Goal: Transaction & Acquisition: Purchase product/service

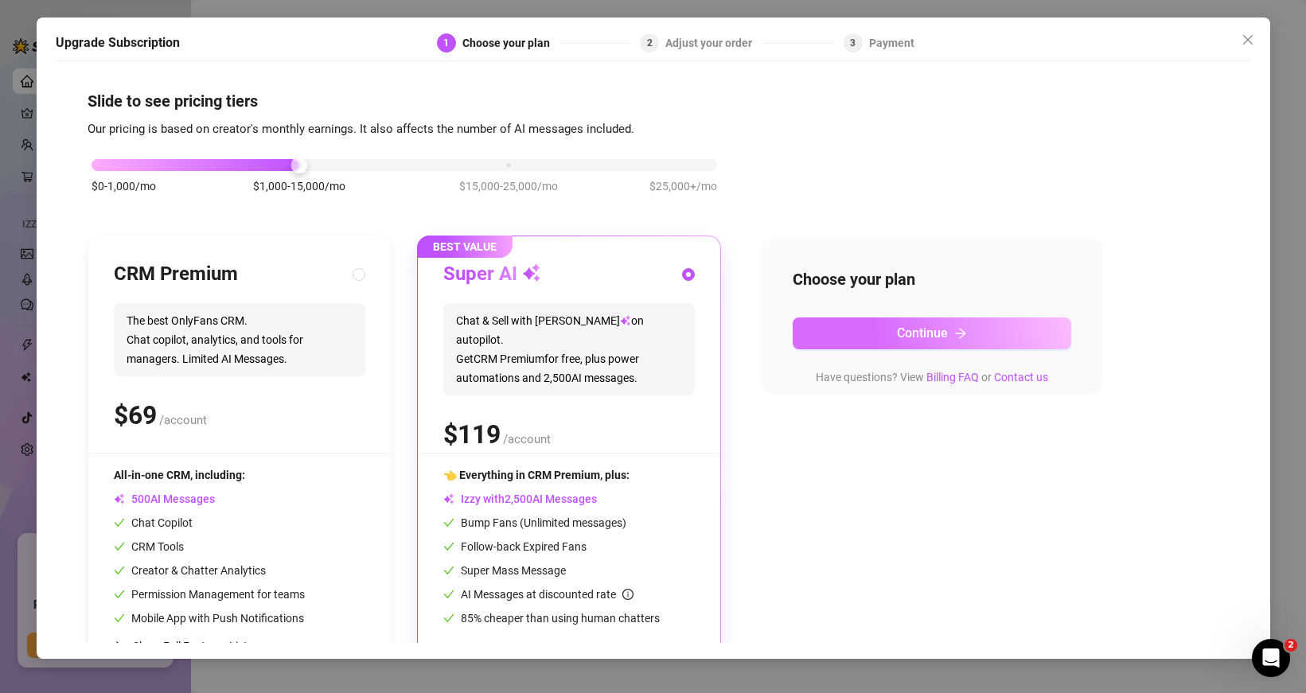
click at [860, 340] on button "Continue" at bounding box center [932, 334] width 279 height 32
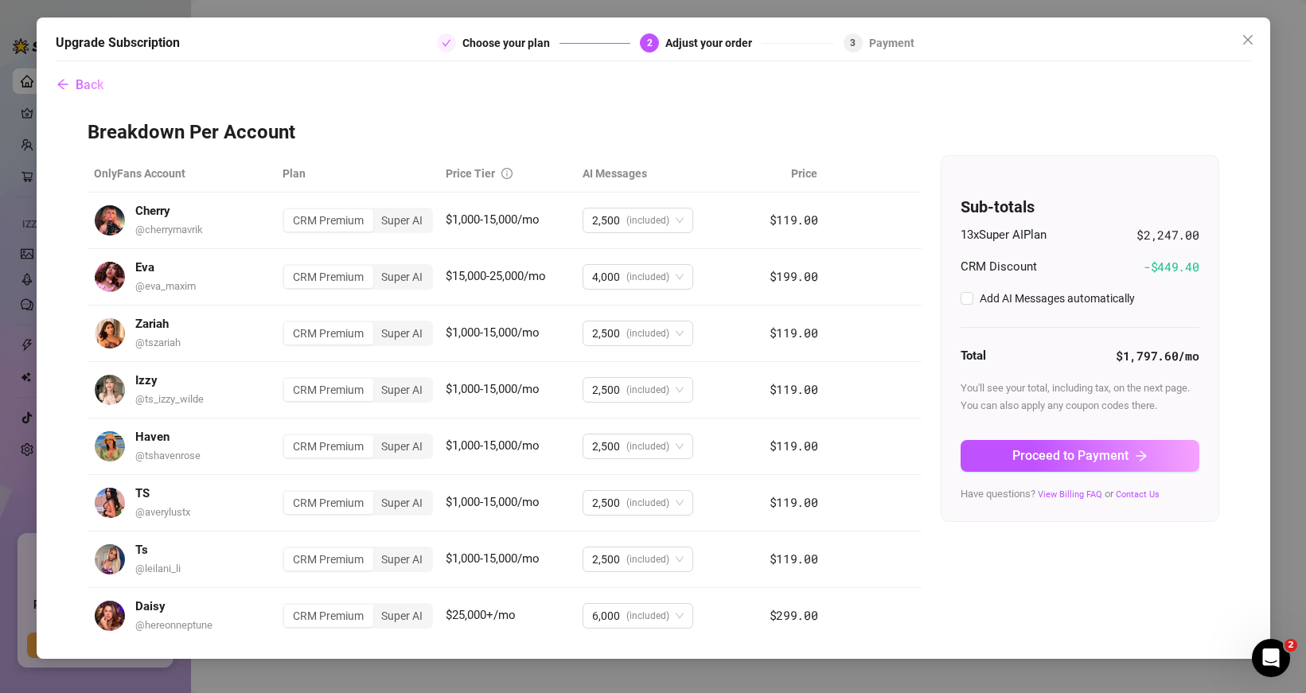
checkbox input "true"
click at [1109, 453] on span "Proceed to Payment" at bounding box center [1070, 455] width 116 height 15
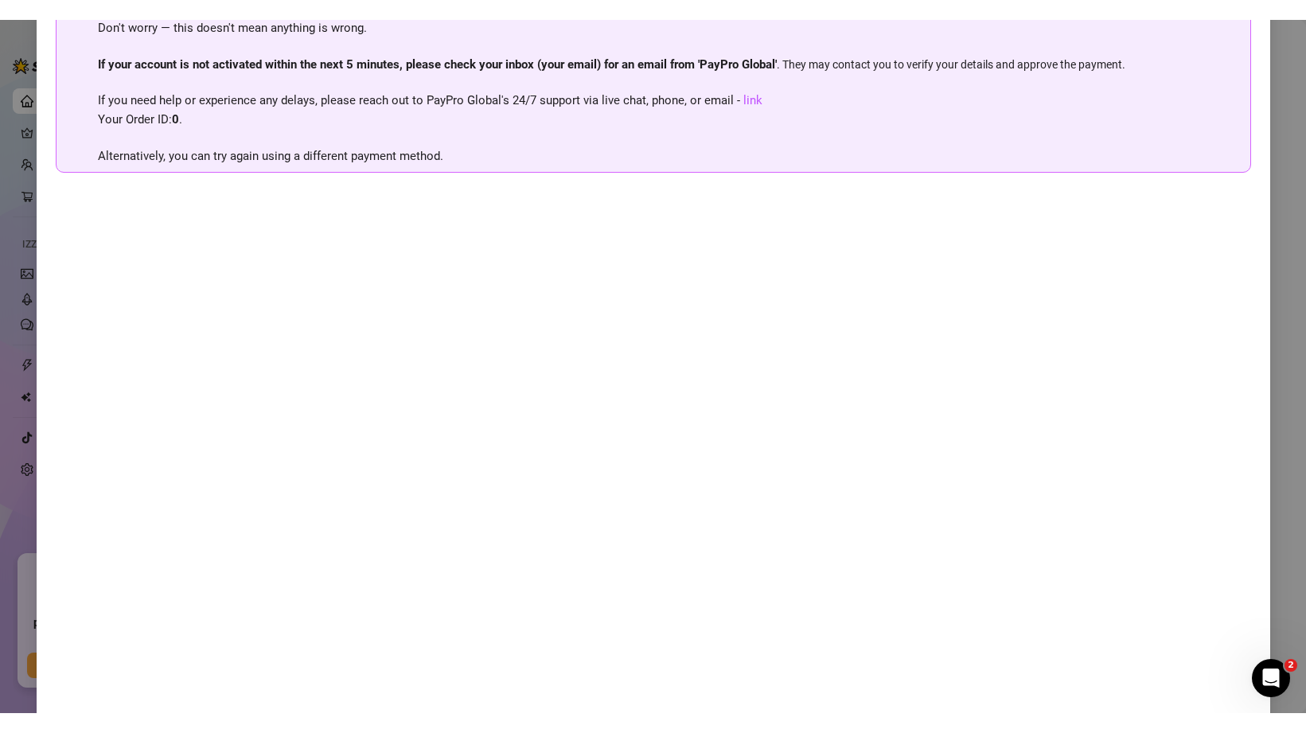
scroll to position [156, 0]
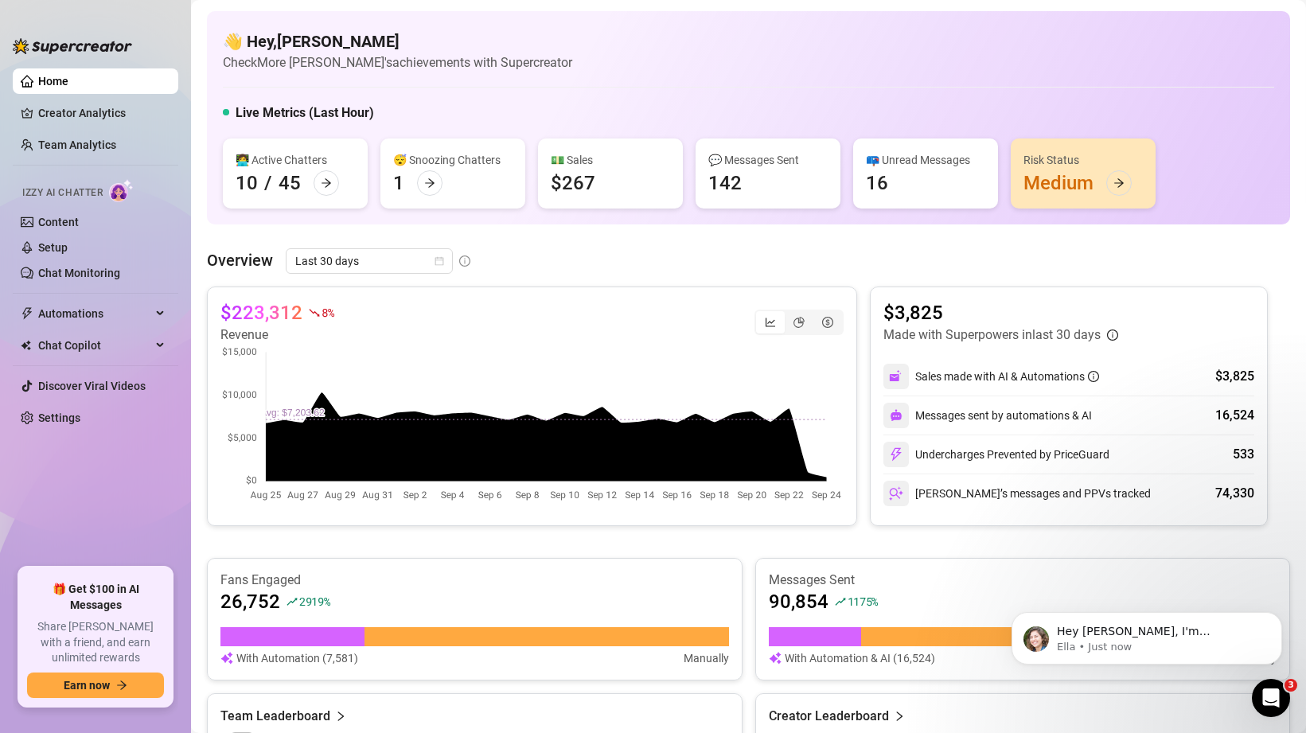
click at [421, 197] on div "😴 Snoozing Chatters 1" at bounding box center [452, 173] width 145 height 70
click at [422, 193] on div at bounding box center [429, 182] width 25 height 25
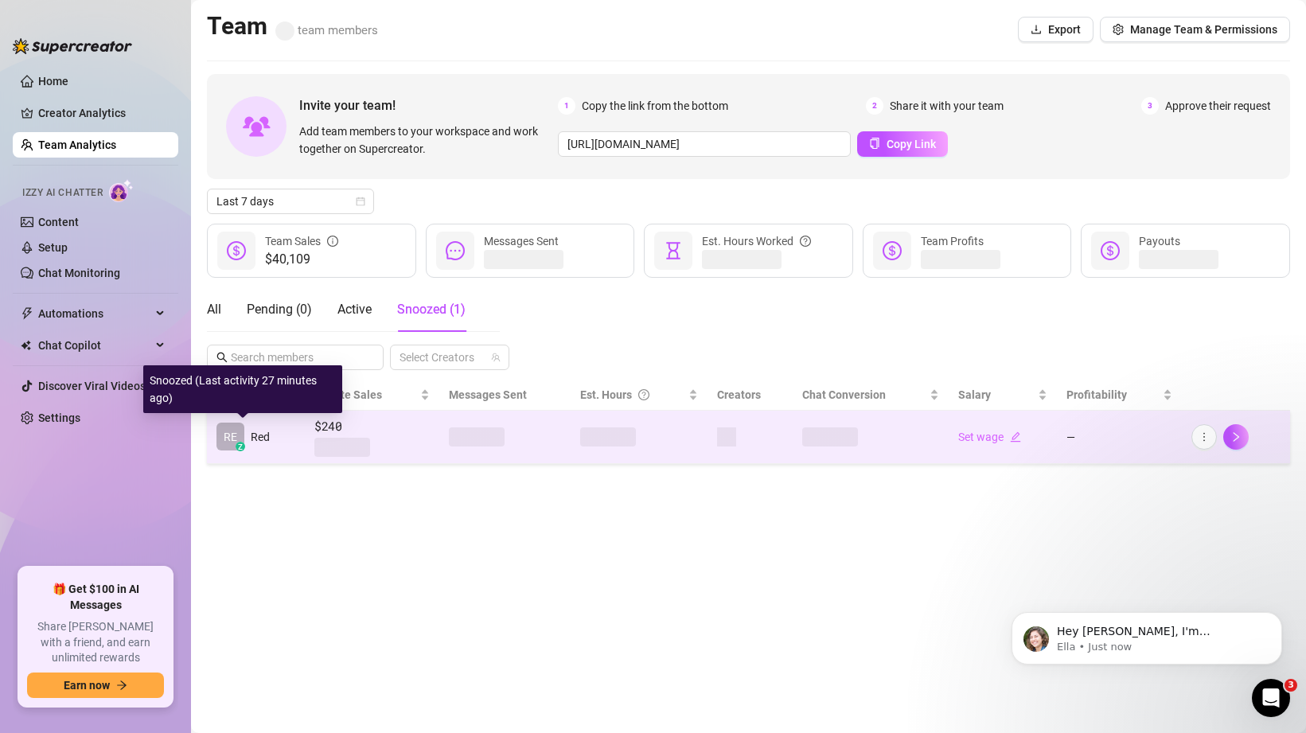
click at [280, 442] on td "RE z Red" at bounding box center [256, 437] width 98 height 53
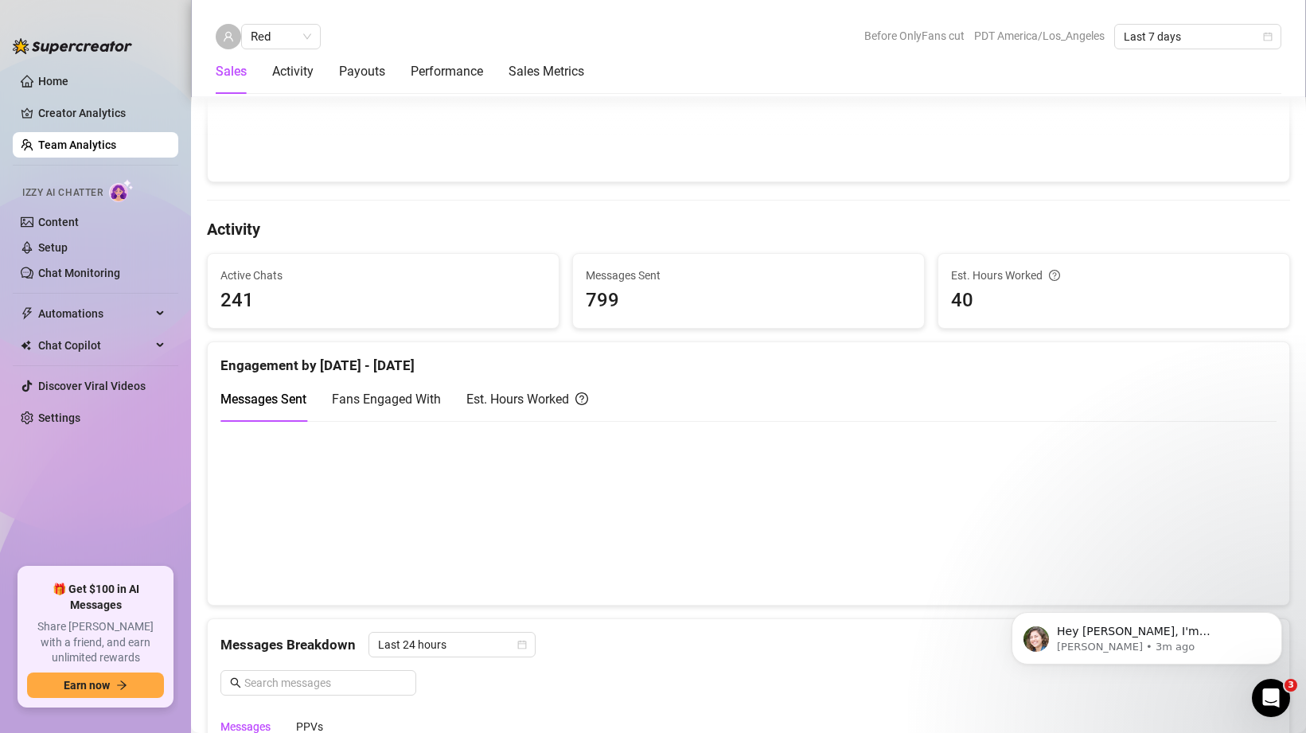
scroll to position [189, 0]
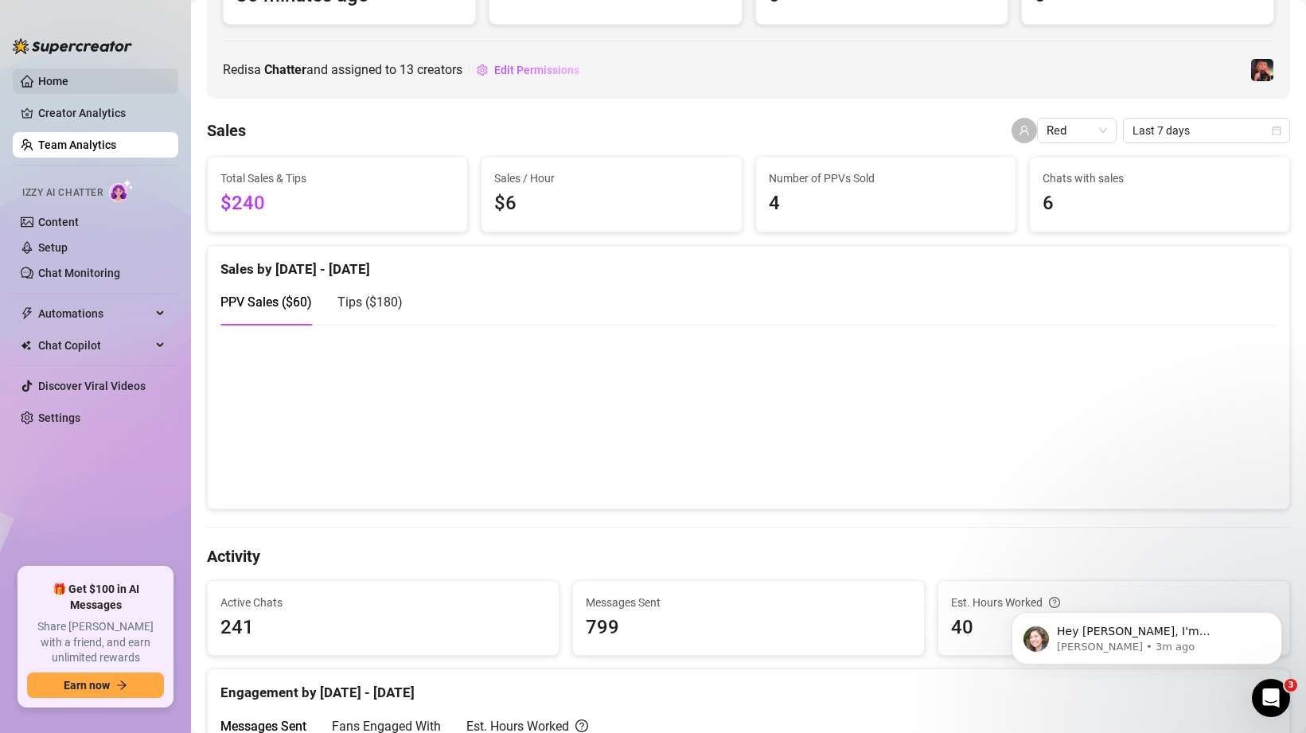
click at [52, 75] on link "Home" at bounding box center [53, 81] width 30 height 13
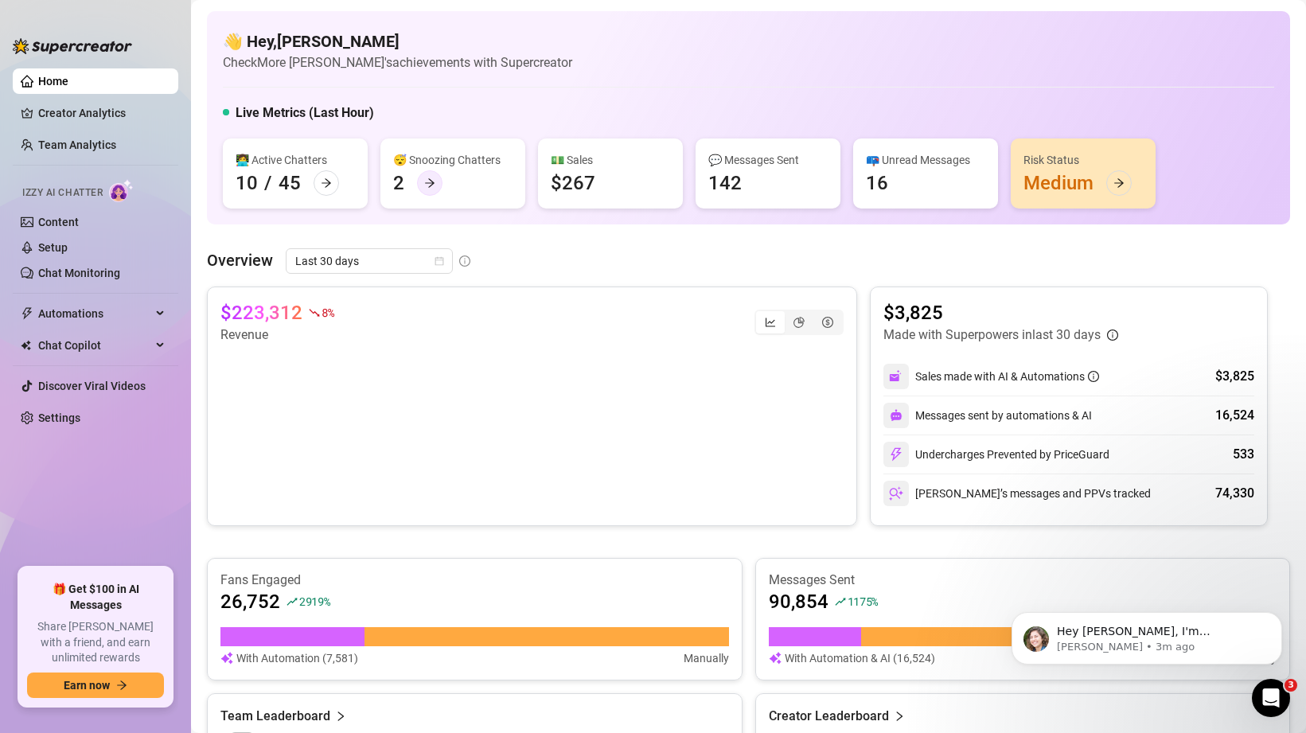
click at [429, 184] on icon "arrow-right" at bounding box center [429, 182] width 11 height 11
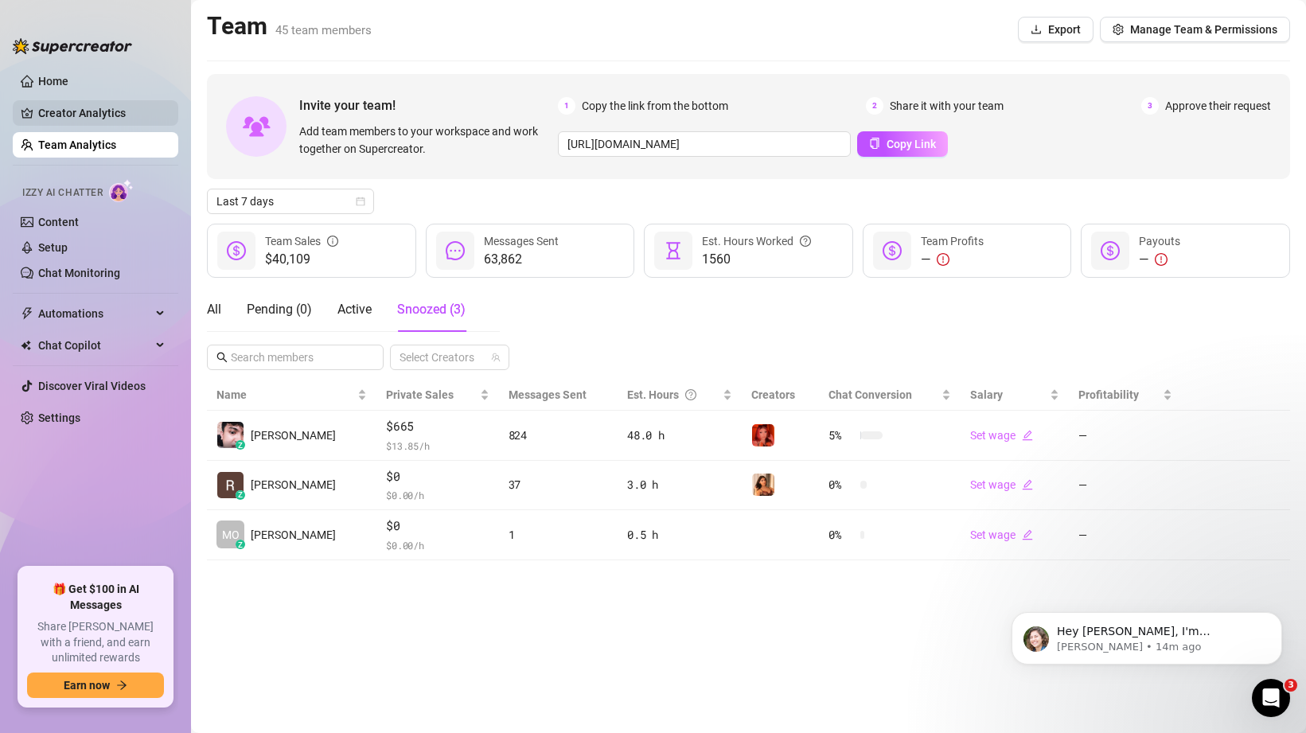
click at [107, 104] on link "Creator Analytics" at bounding box center [101, 112] width 127 height 25
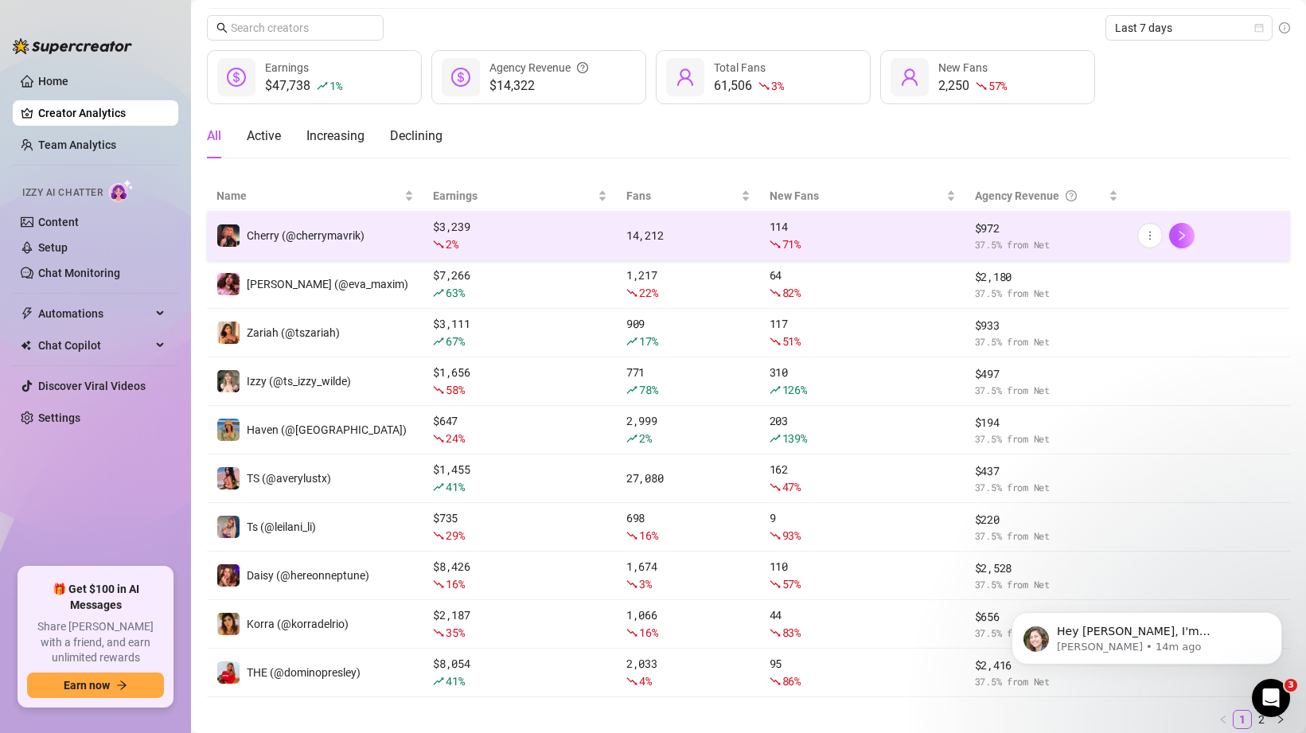
scroll to position [49, 0]
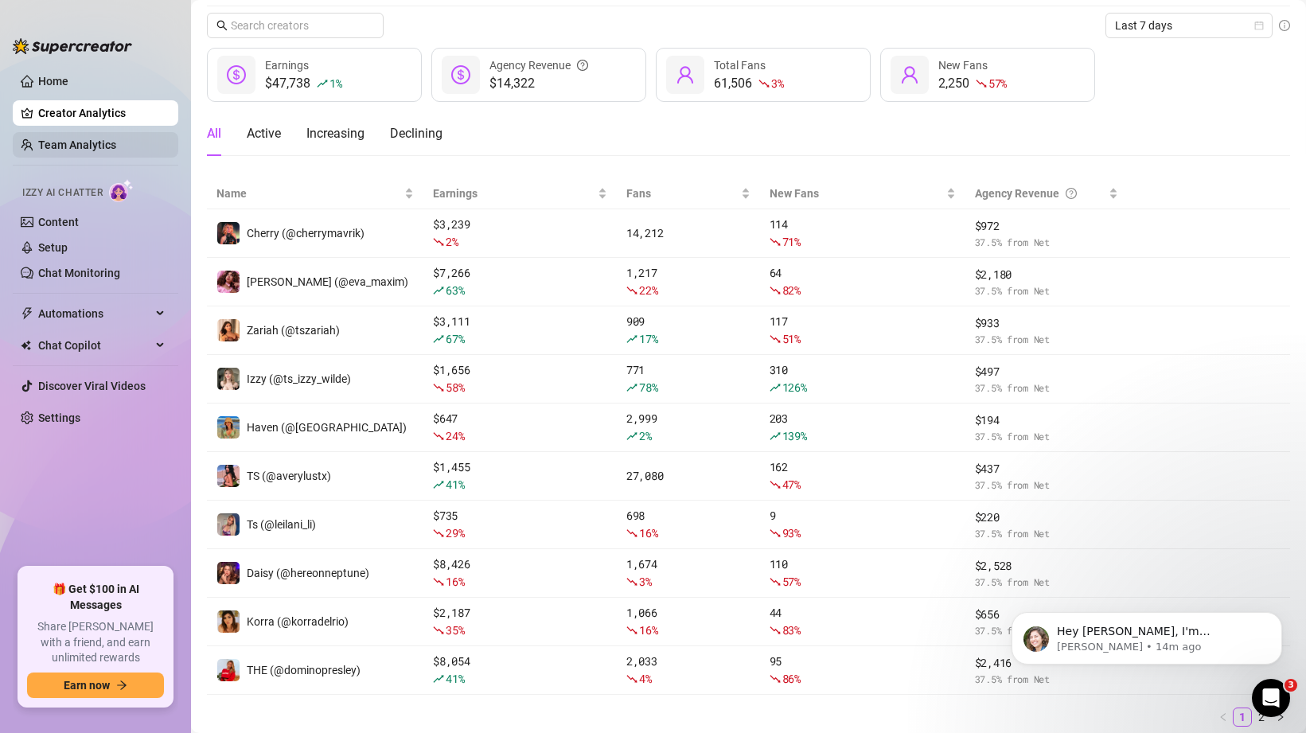
click at [76, 147] on link "Team Analytics" at bounding box center [77, 144] width 78 height 13
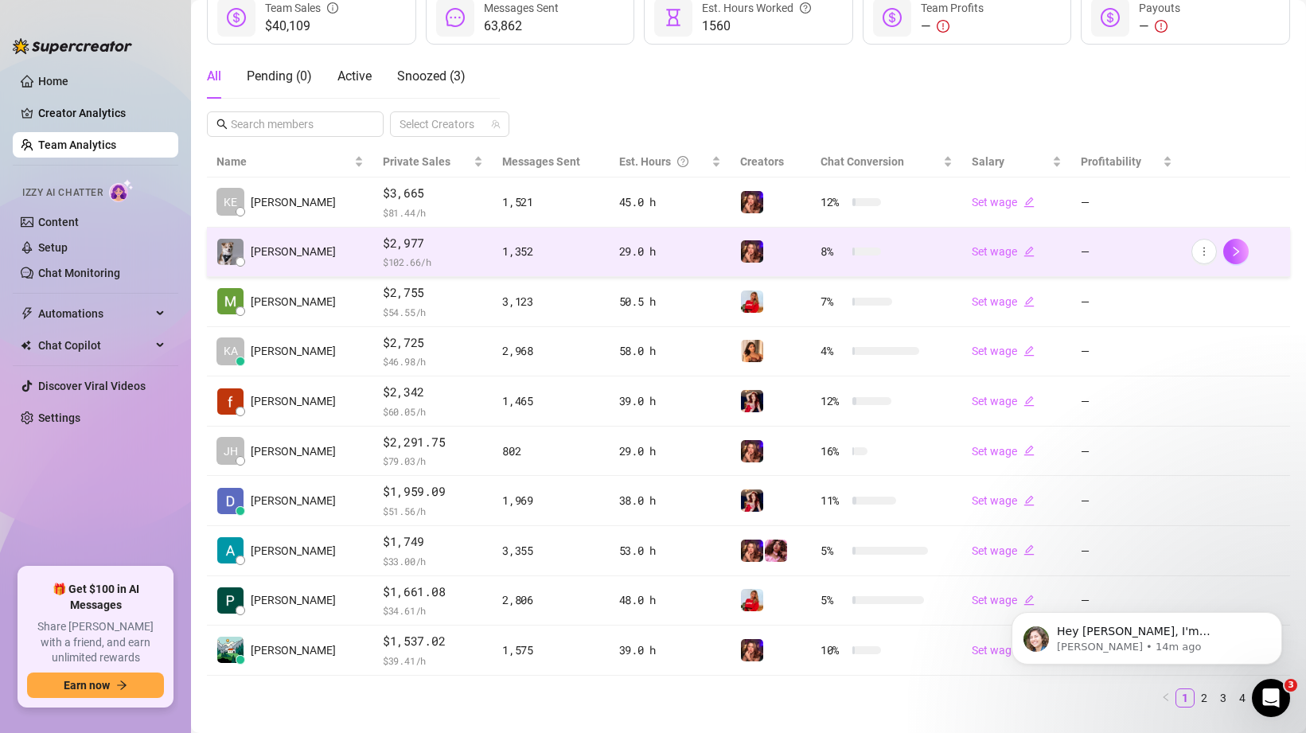
scroll to position [236, 0]
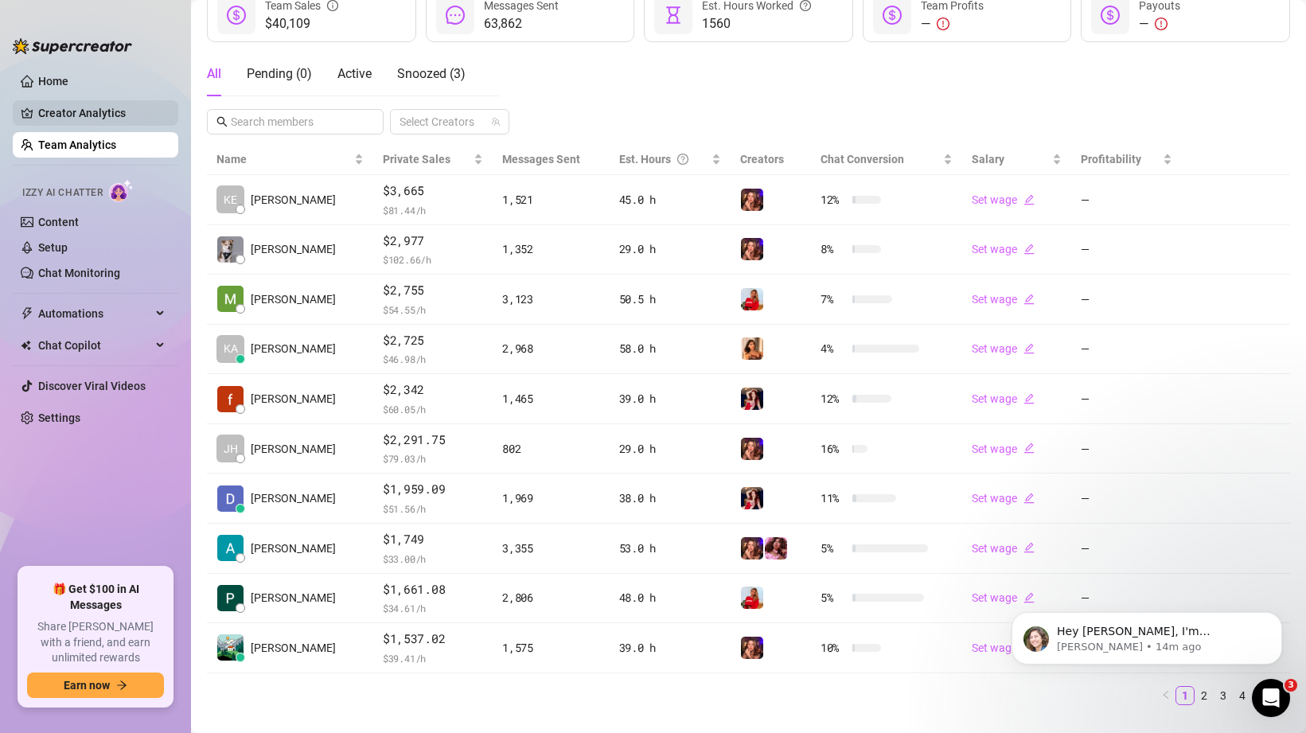
click at [69, 100] on link "Creator Analytics" at bounding box center [101, 112] width 127 height 25
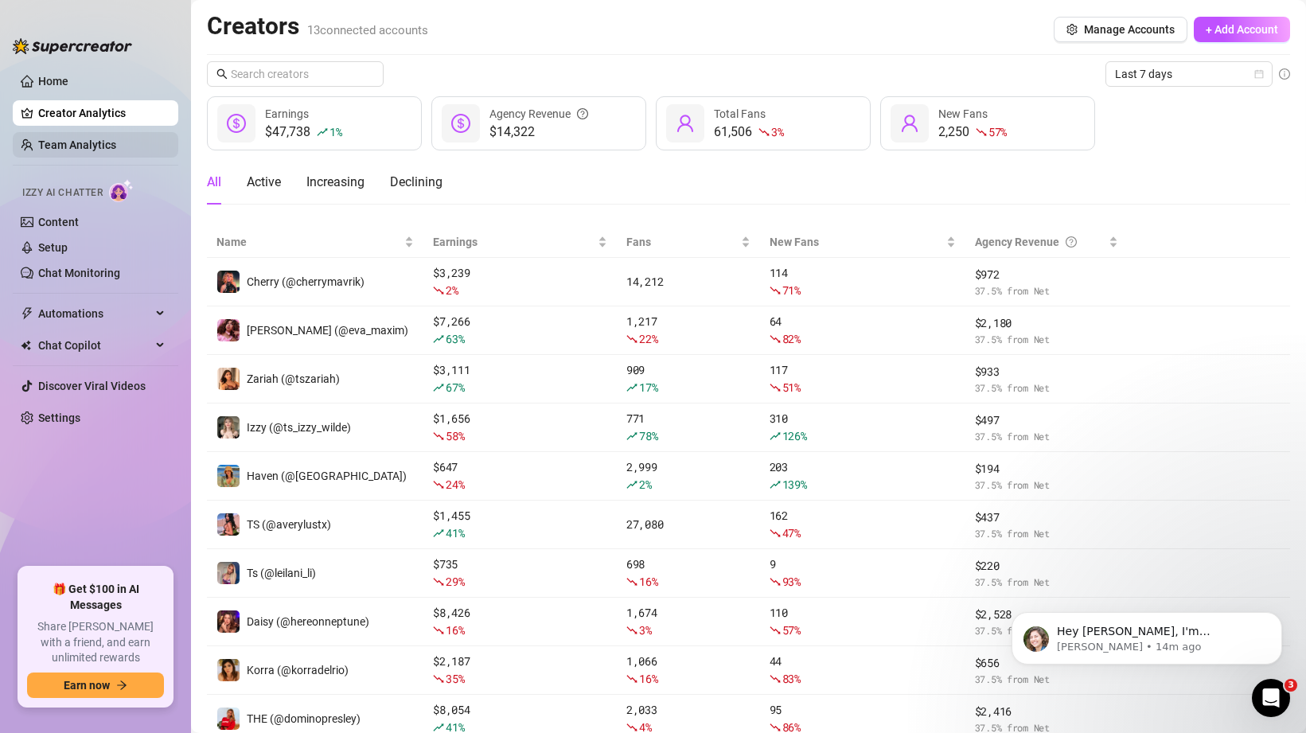
click at [54, 151] on link "Team Analytics" at bounding box center [77, 144] width 78 height 13
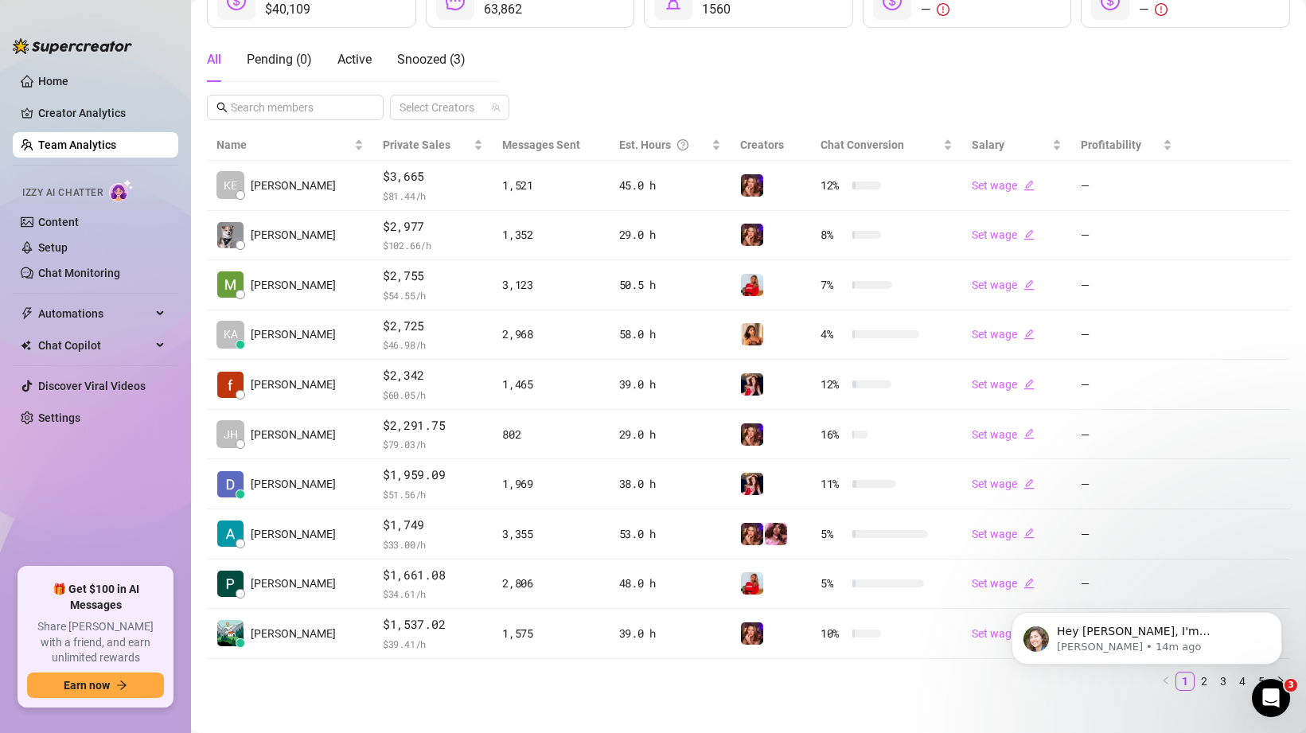
scroll to position [267, 0]
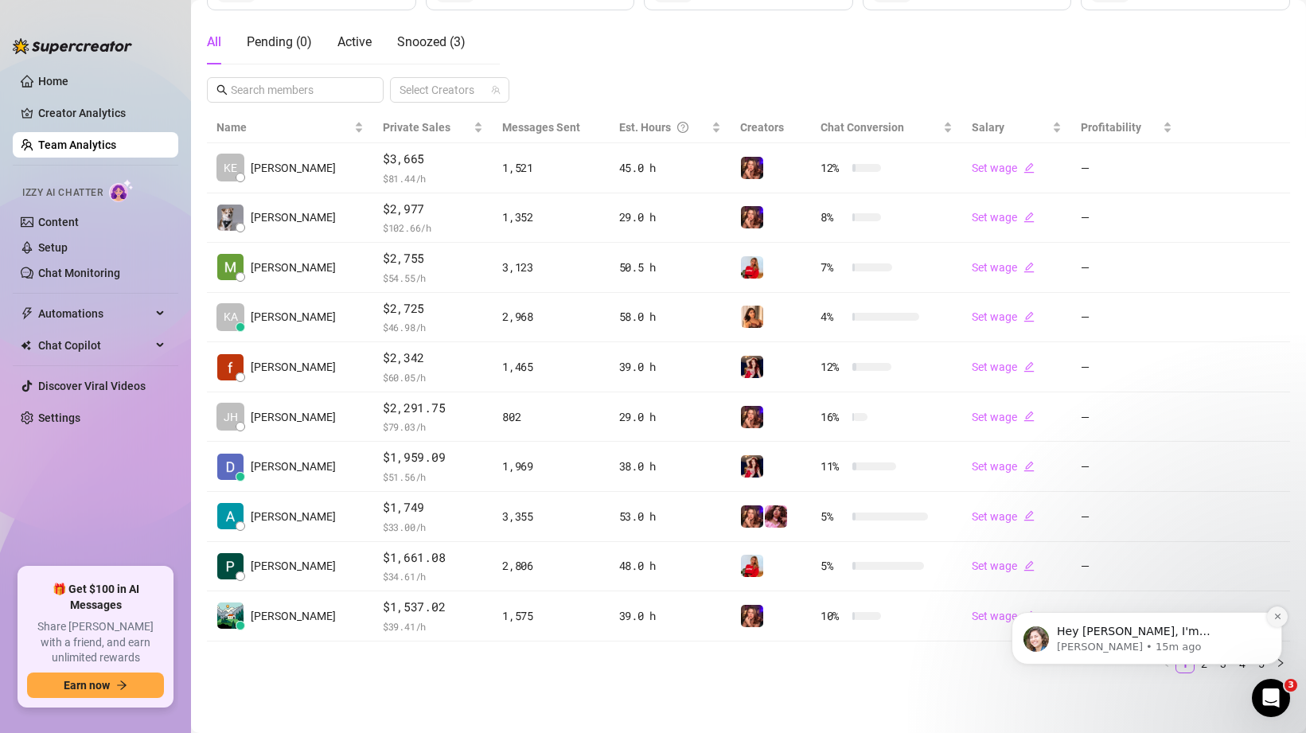
click at [1272, 616] on button "Dismiss notification" at bounding box center [1277, 617] width 21 height 21
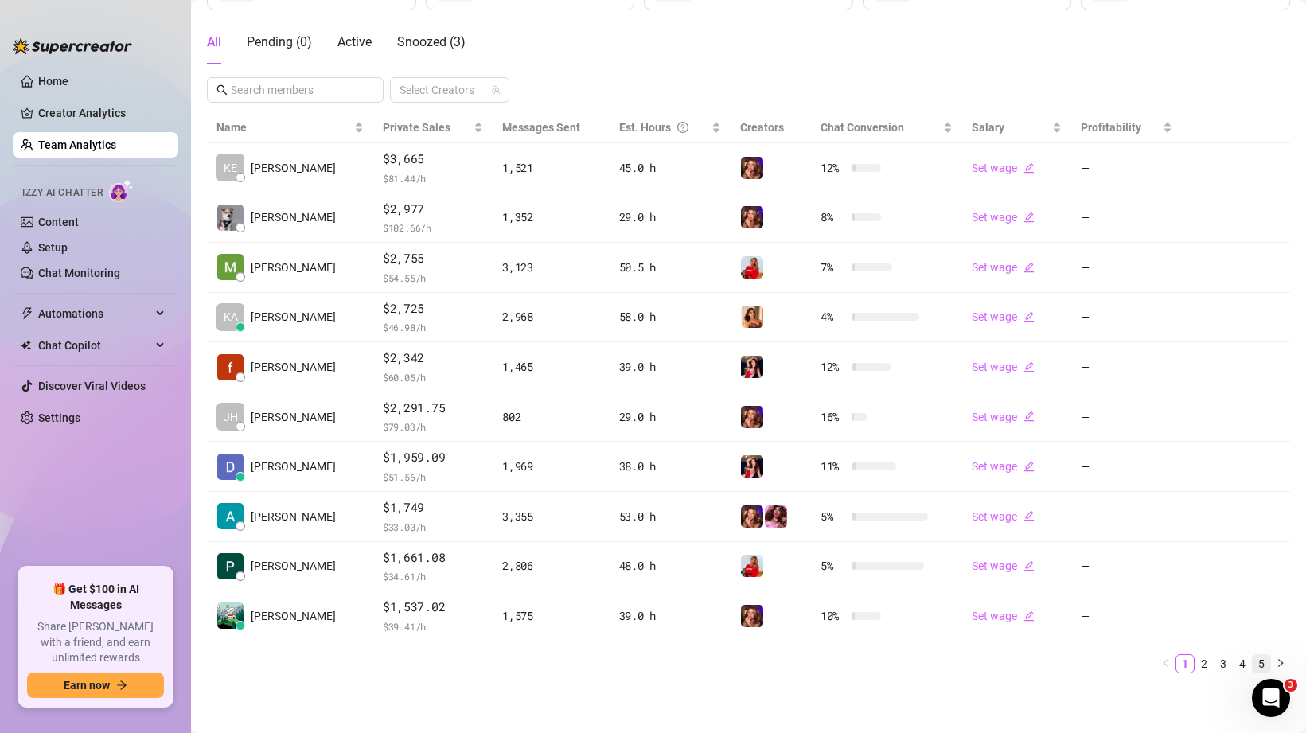
click at [1259, 665] on link "5" at bounding box center [1262, 664] width 18 height 18
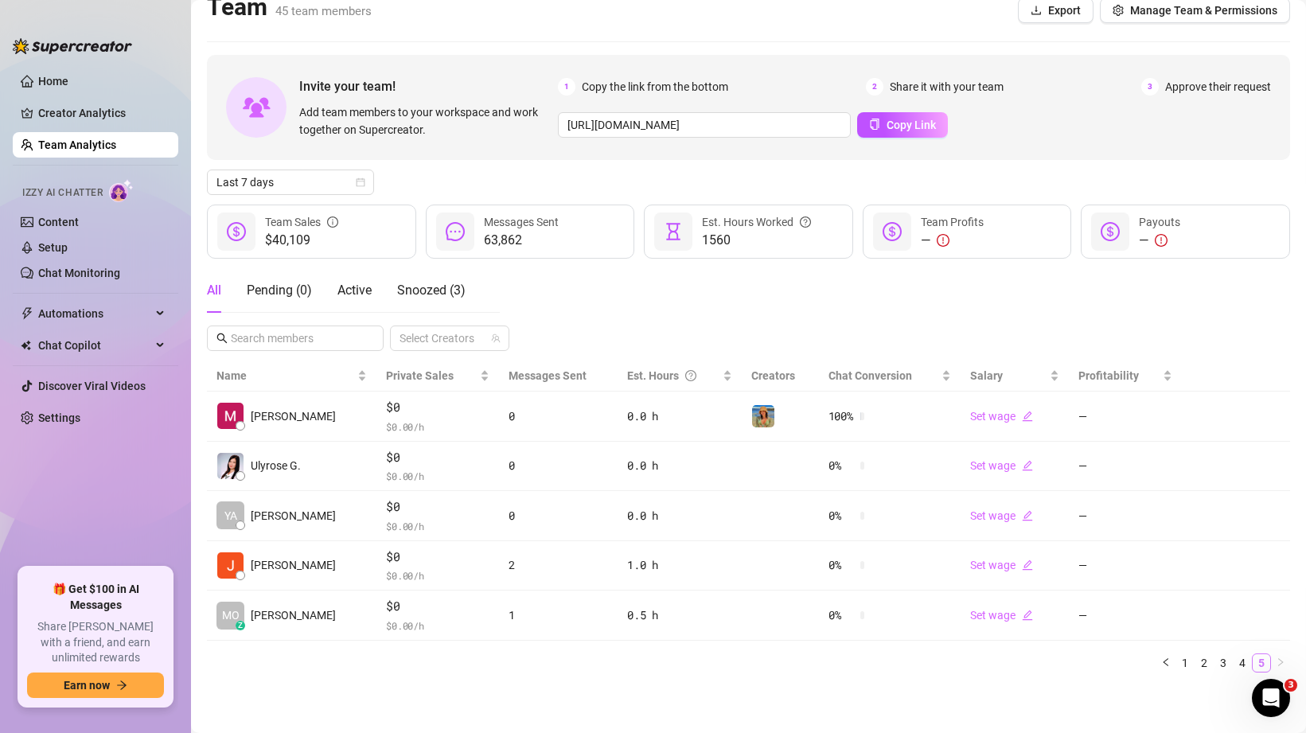
scroll to position [19, 0]
click at [1222, 662] on link "3" at bounding box center [1224, 663] width 18 height 18
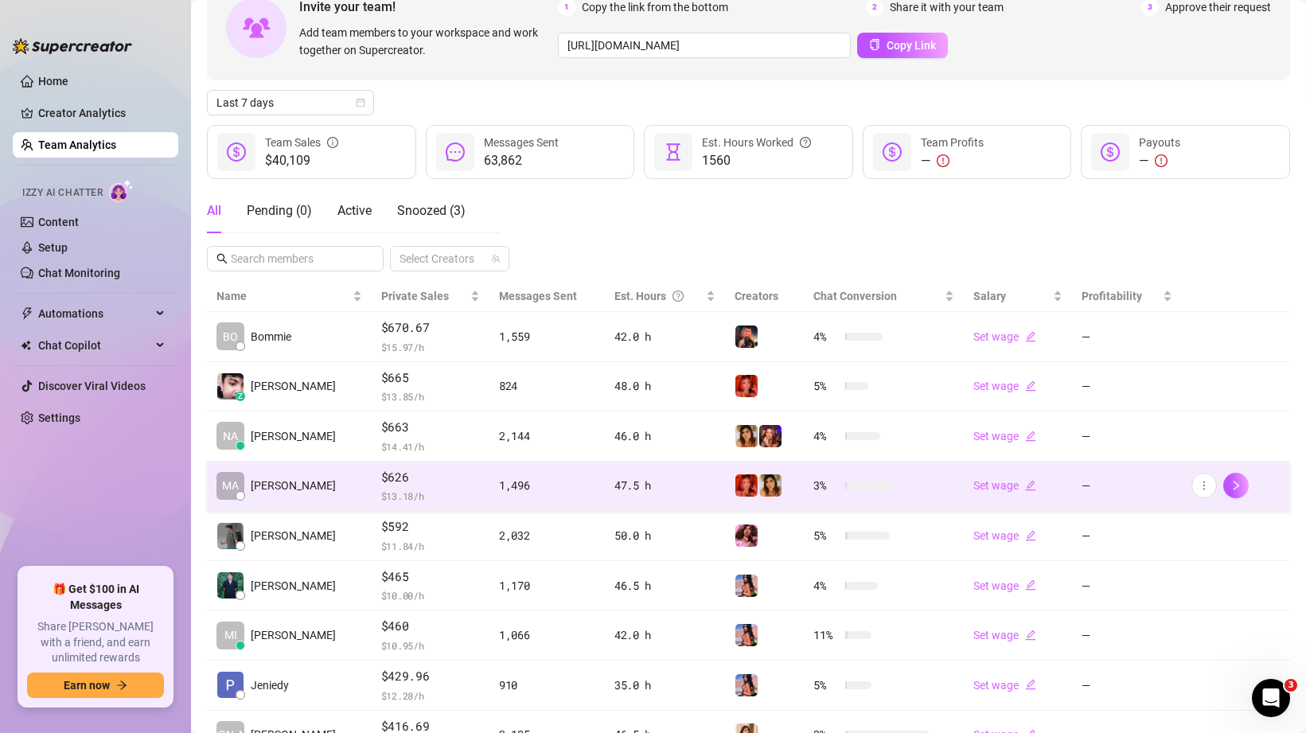
scroll to position [267, 0]
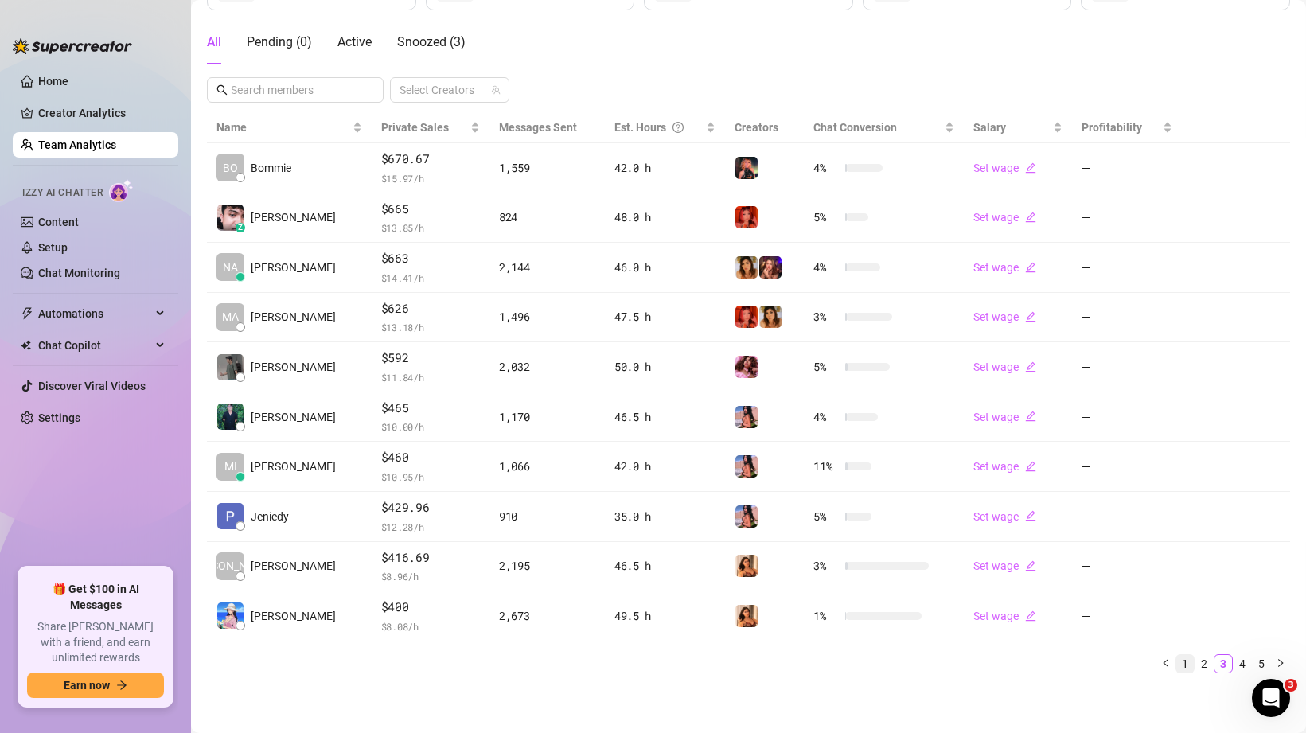
click at [1187, 664] on link "1" at bounding box center [1185, 664] width 18 height 18
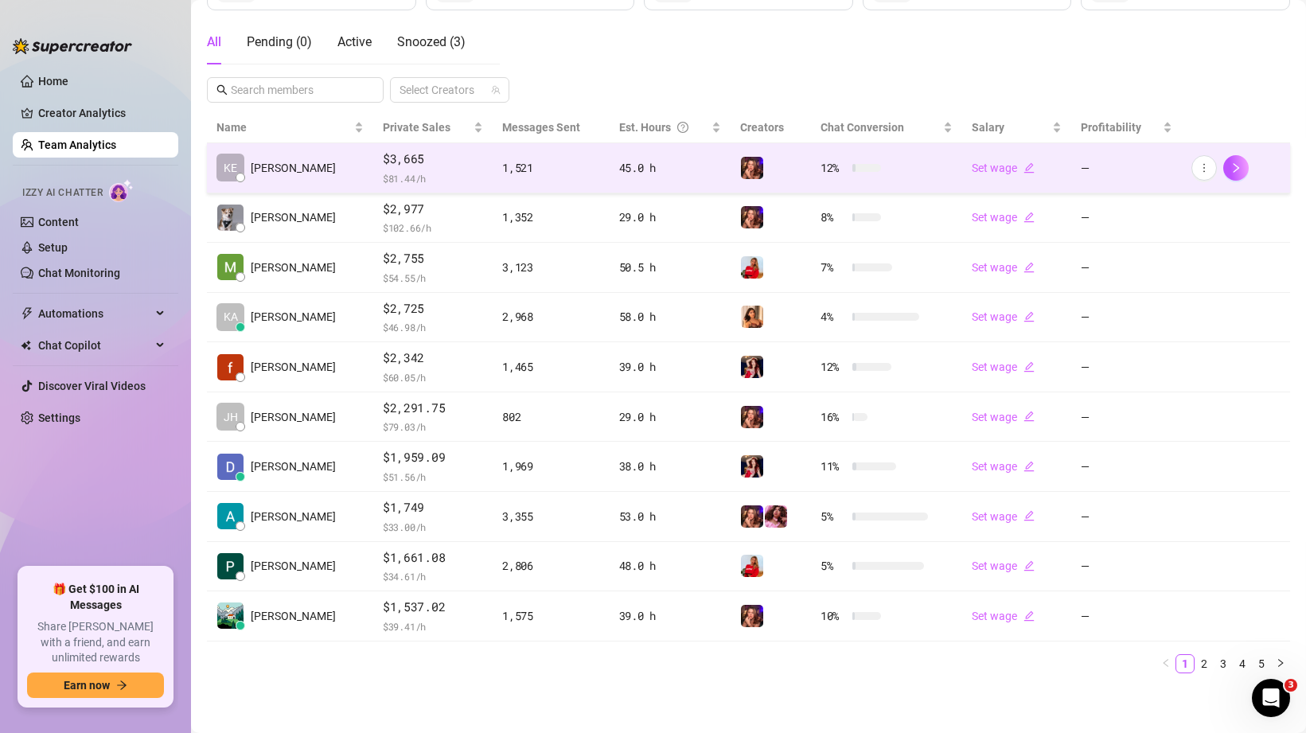
click at [293, 178] on div "KE Kenneth P." at bounding box center [275, 168] width 119 height 28
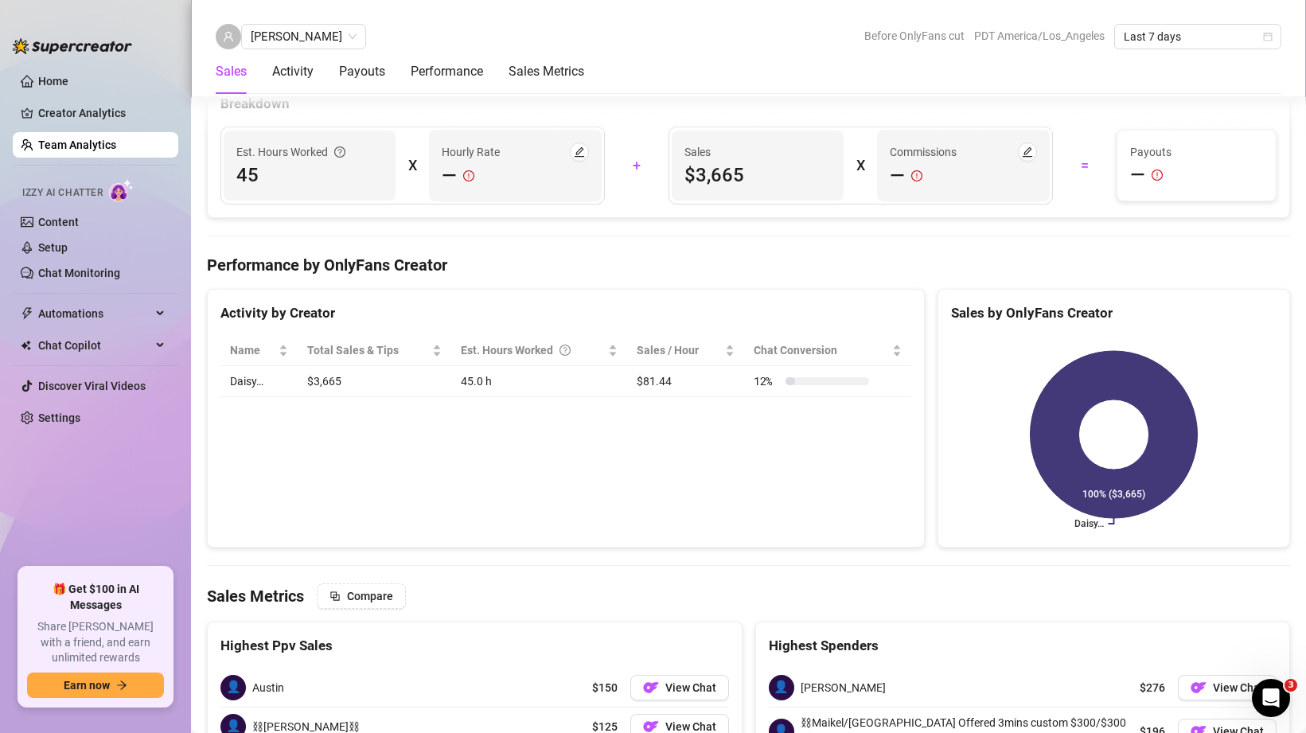
scroll to position [3329, 0]
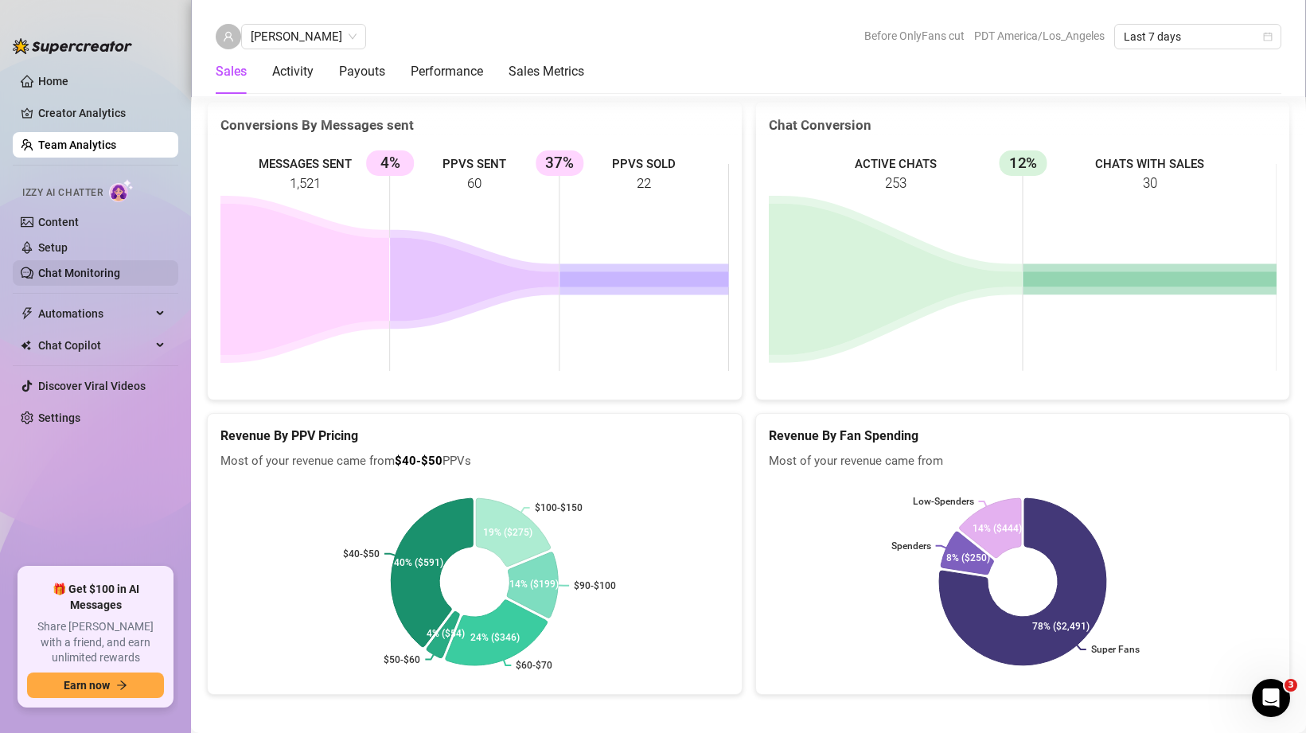
click at [102, 267] on link "Chat Monitoring" at bounding box center [79, 273] width 82 height 13
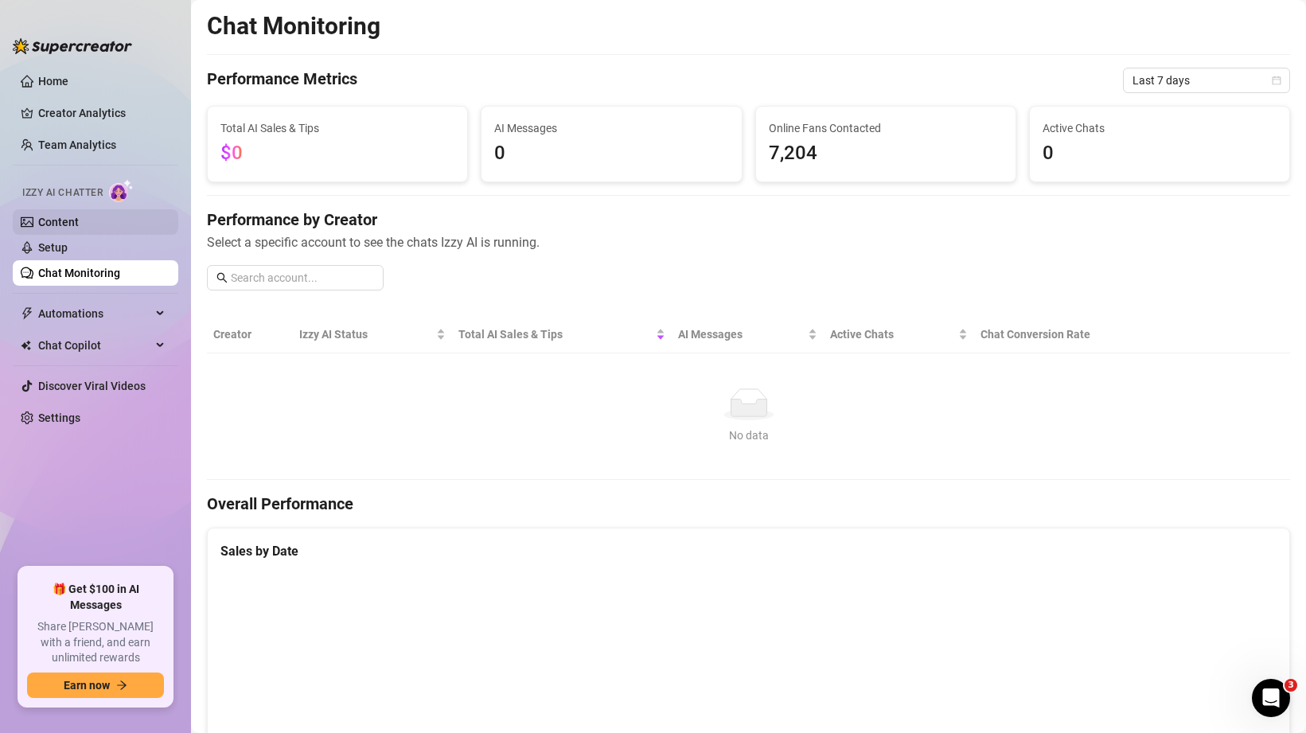
click at [48, 218] on link "Content" at bounding box center [58, 222] width 41 height 13
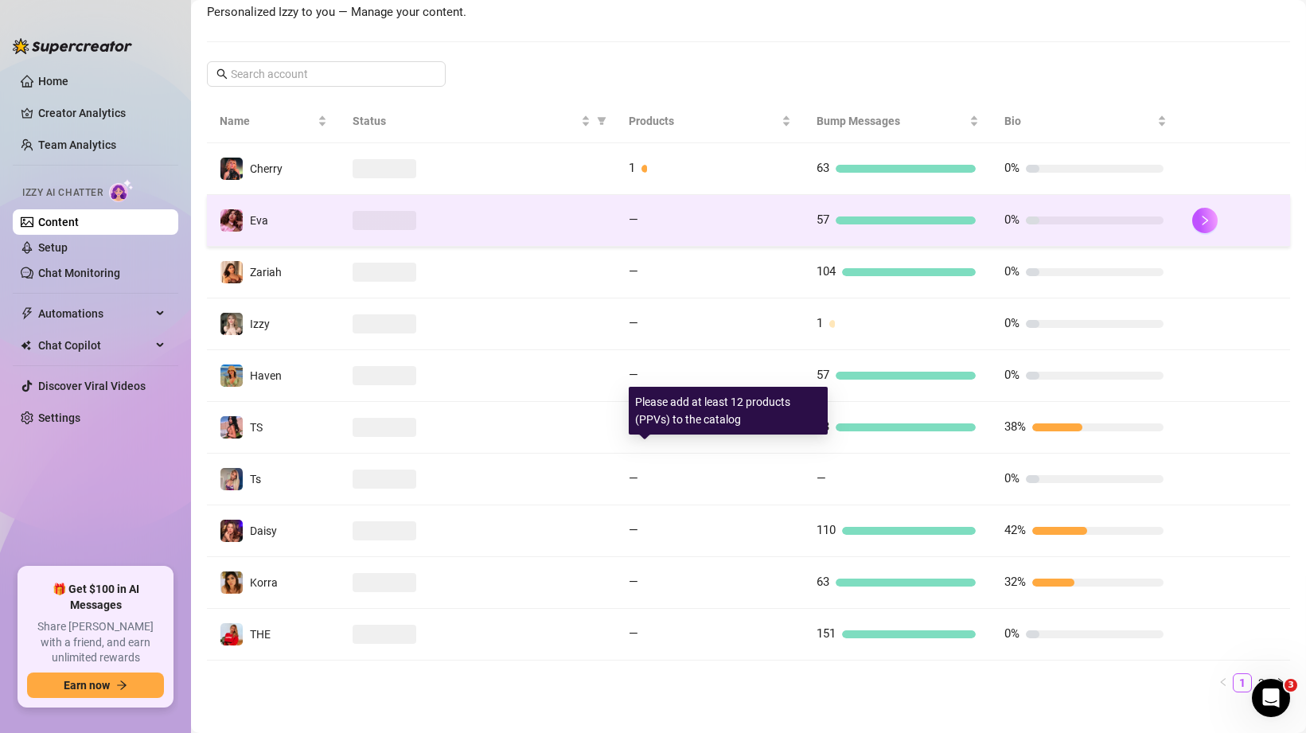
scroll to position [253, 0]
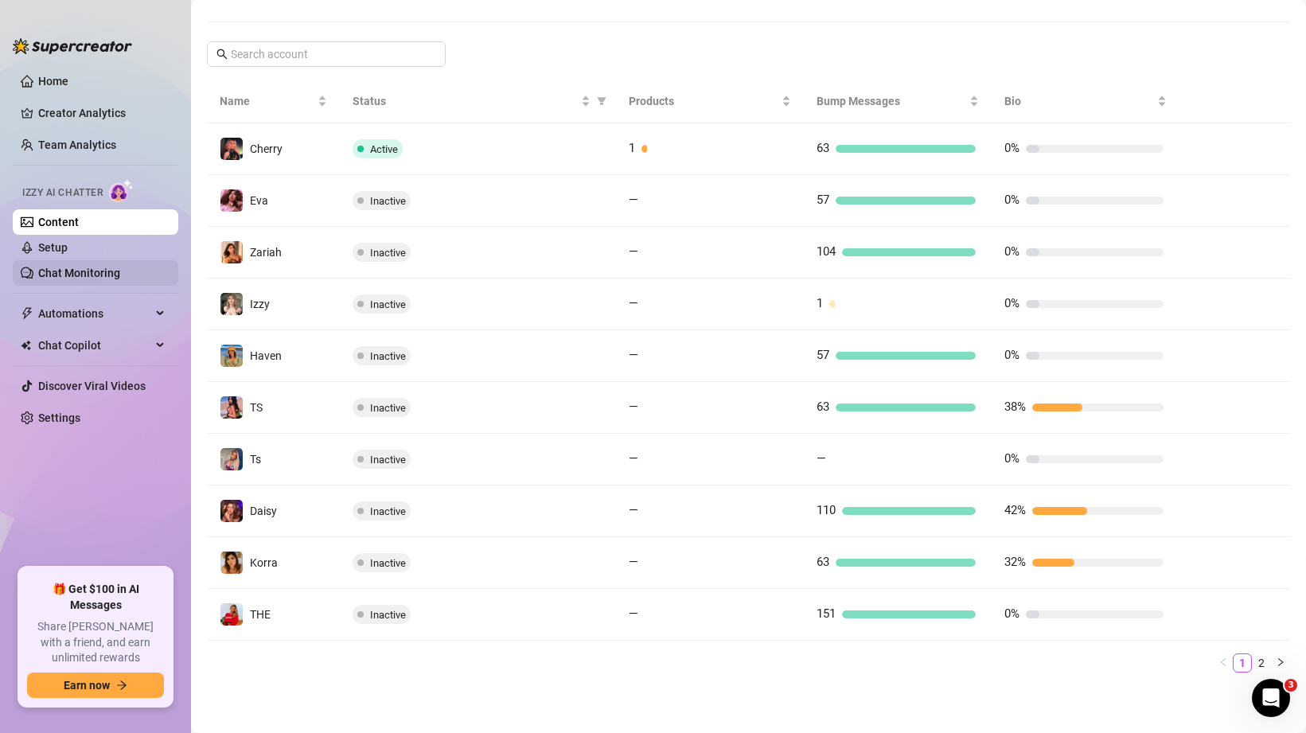
click at [98, 274] on link "Chat Monitoring" at bounding box center [79, 273] width 82 height 13
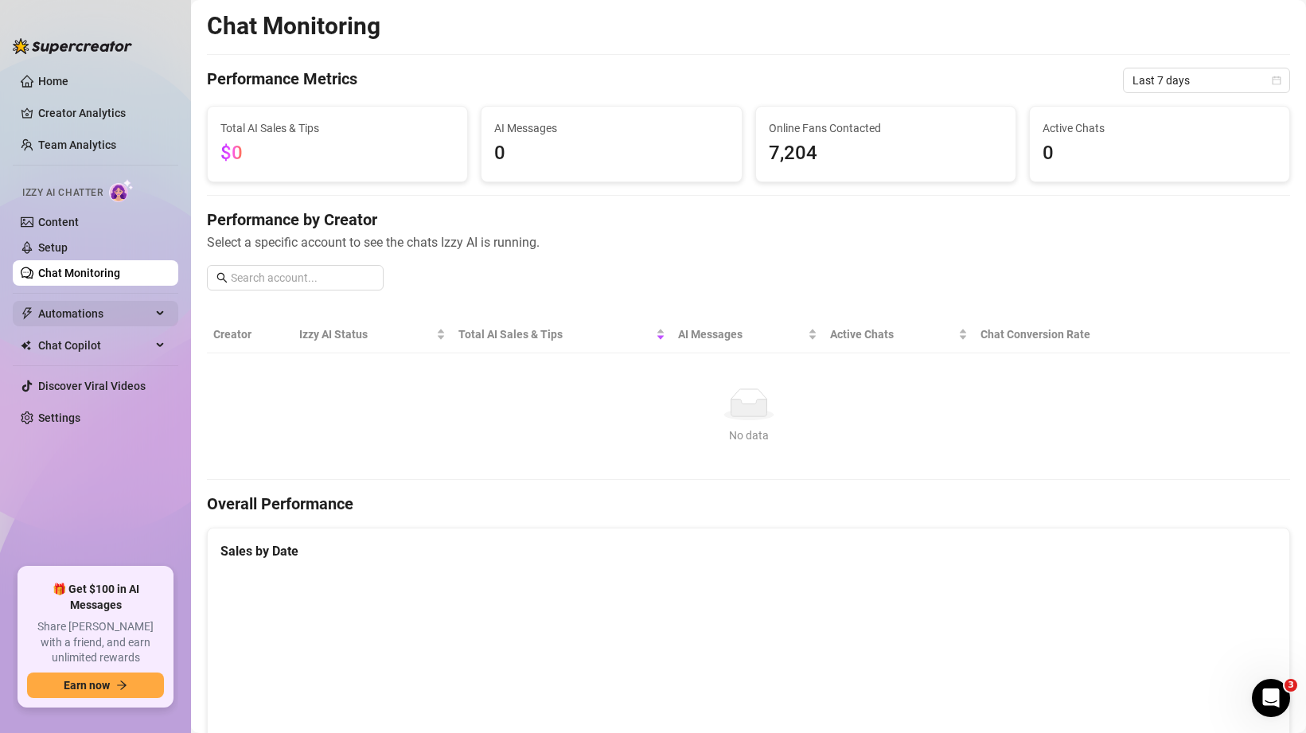
click at [86, 321] on span "Automations" at bounding box center [94, 313] width 113 height 25
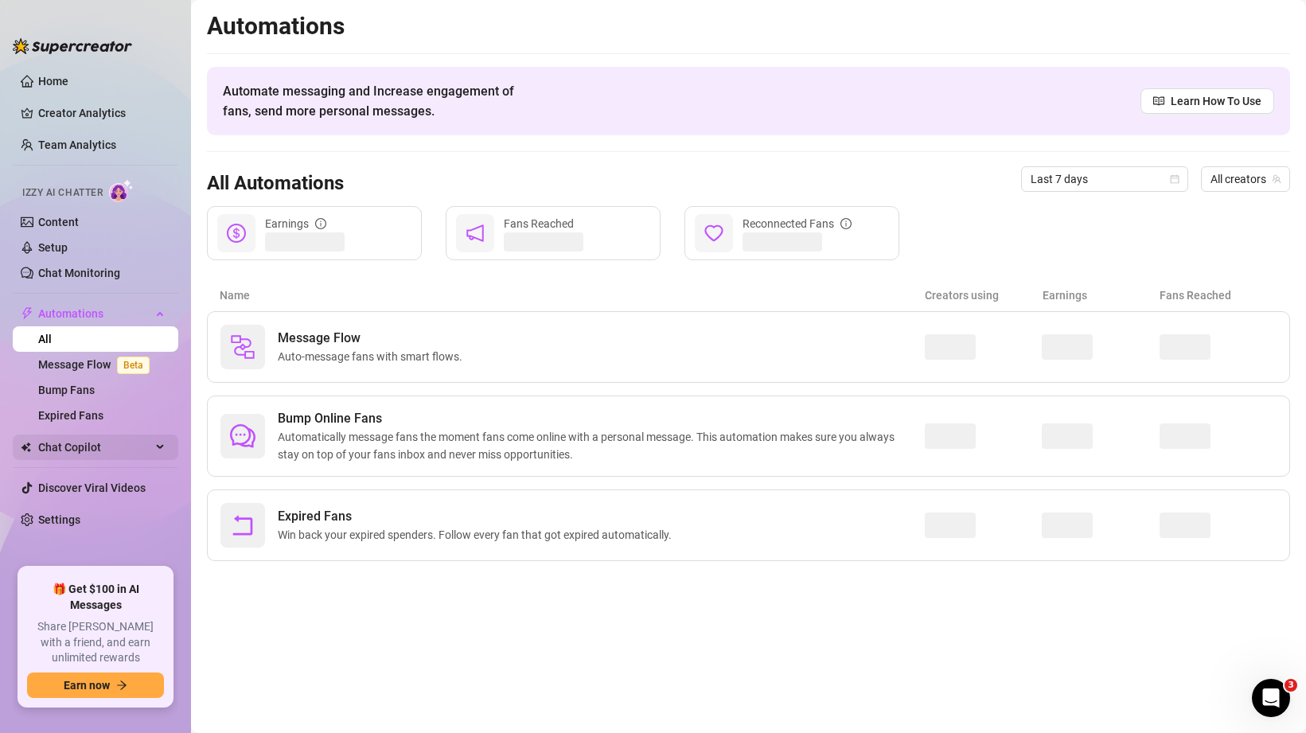
click at [80, 439] on span "Chat Copilot" at bounding box center [94, 447] width 113 height 25
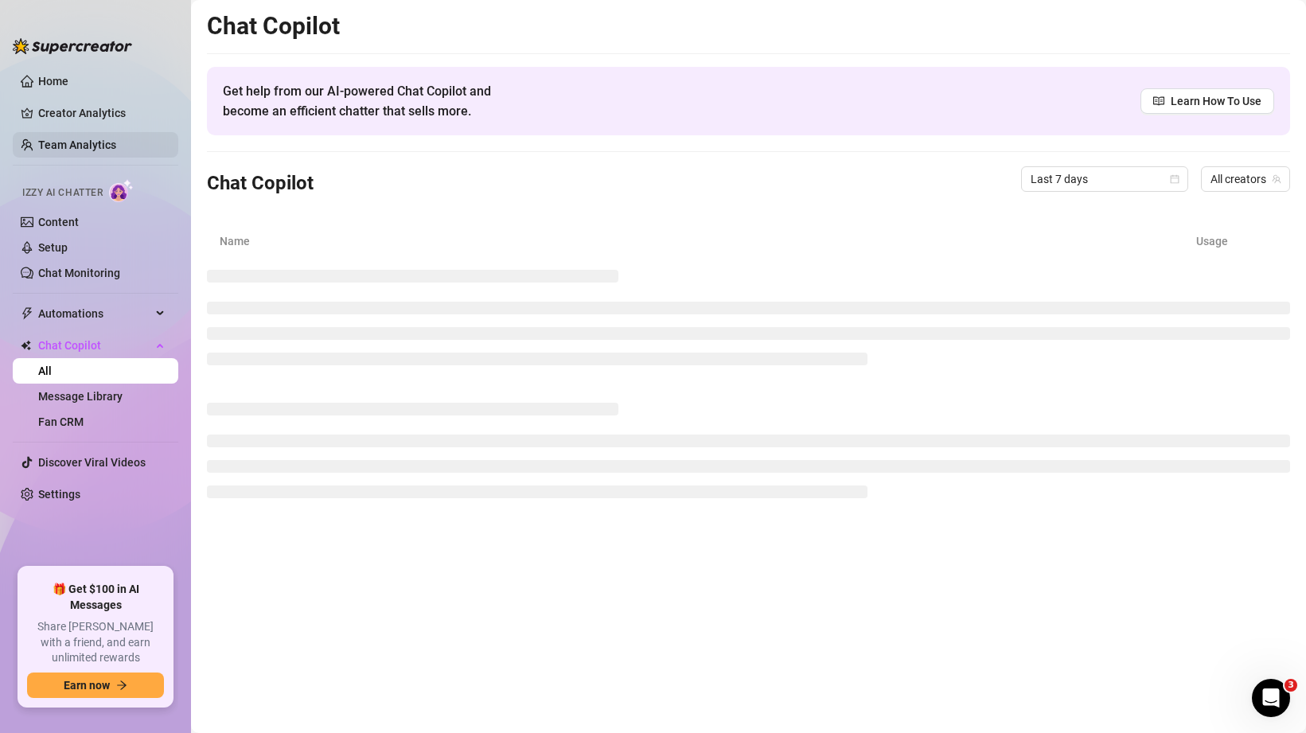
click at [73, 150] on link "Team Analytics" at bounding box center [77, 144] width 78 height 13
